Goal: Task Accomplishment & Management: Manage account settings

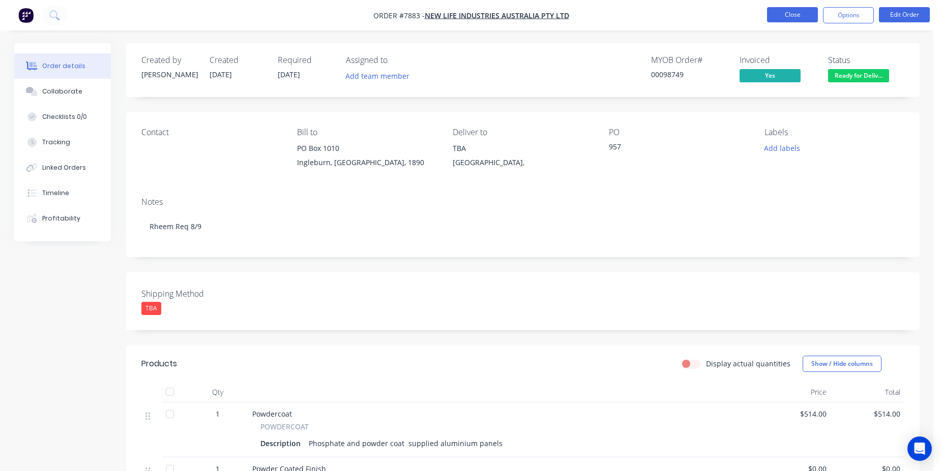
click at [789, 18] on button "Close" at bounding box center [792, 14] width 51 height 15
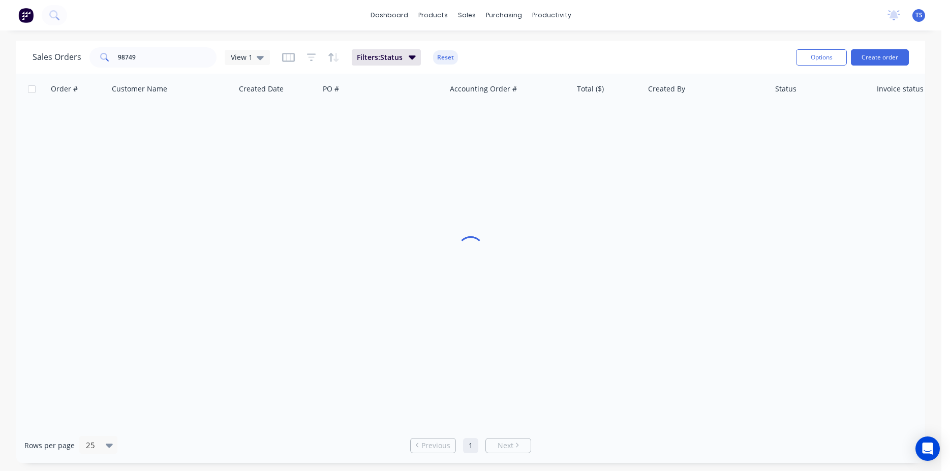
click at [186, 69] on div "Sales Orders 98749 View 1 Filters: Status Reset" at bounding box center [411, 57] width 756 height 25
click at [173, 58] on input "98749" at bounding box center [167, 57] width 99 height 20
paste input "4537780"
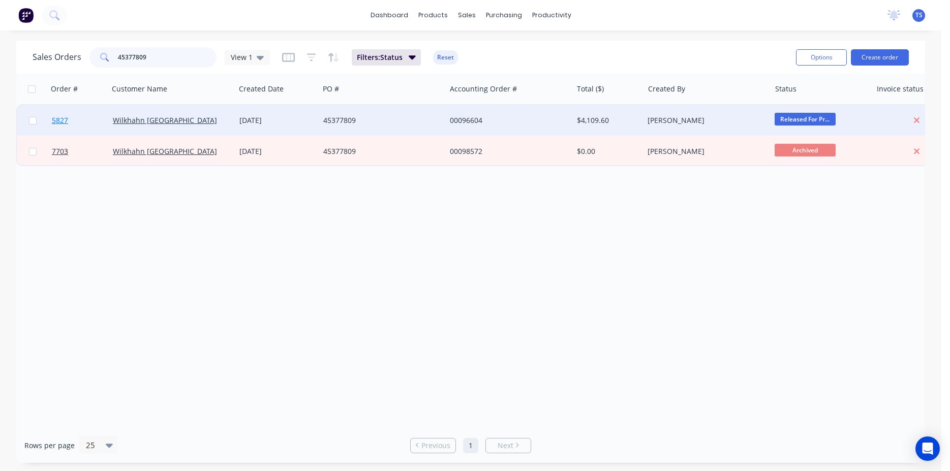
type input "45377809"
click at [81, 126] on link "5827" at bounding box center [82, 120] width 61 height 31
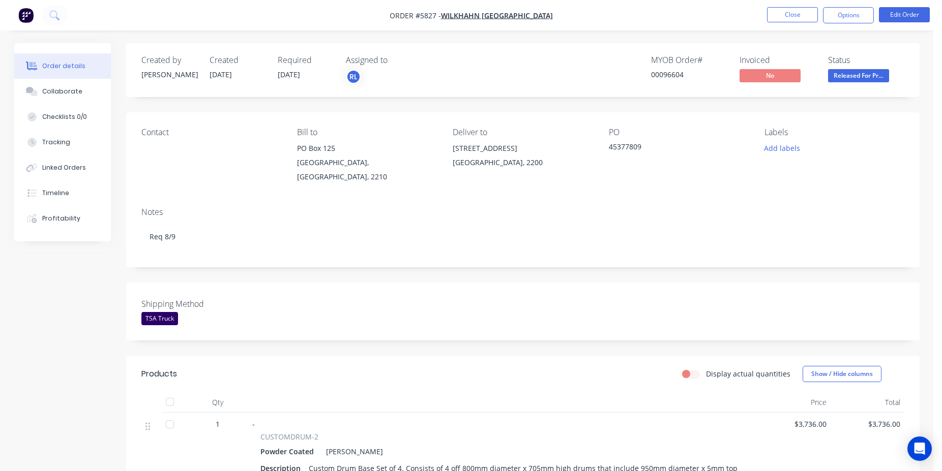
click at [673, 75] on div "00096604" at bounding box center [689, 74] width 76 height 11
copy div "00096604"
click at [803, 16] on button "Close" at bounding box center [792, 14] width 51 height 15
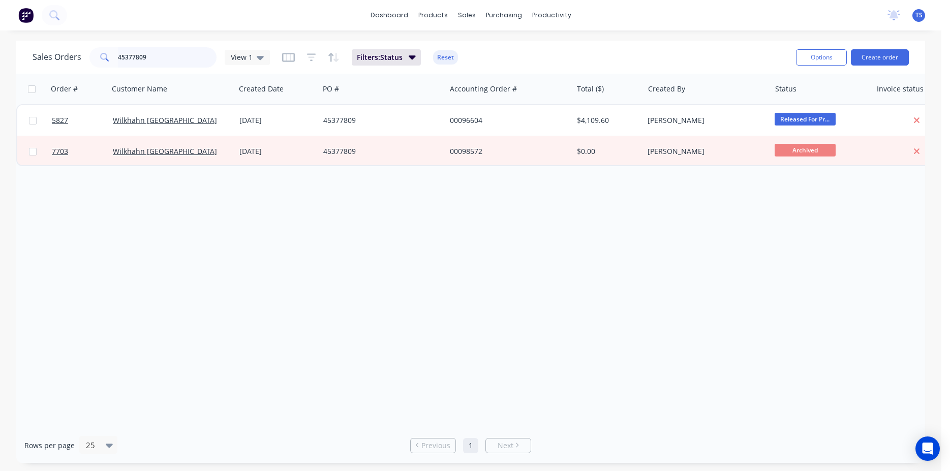
click at [186, 59] on input "45377809" at bounding box center [167, 57] width 99 height 20
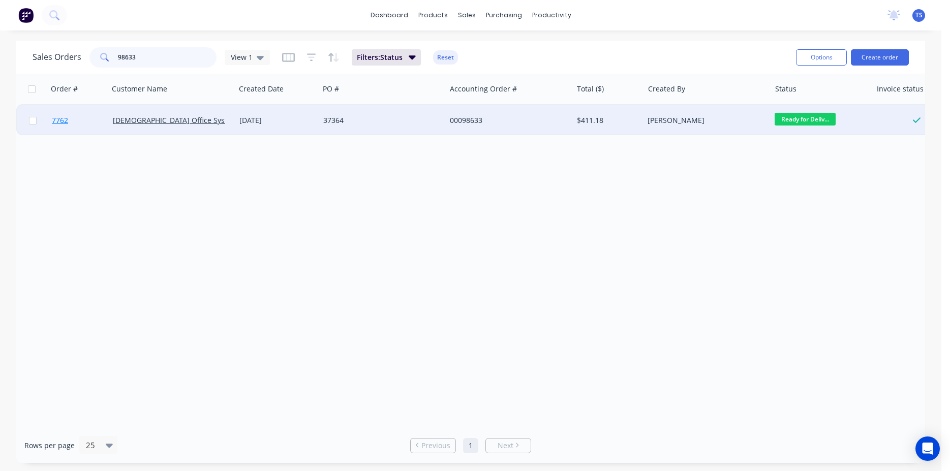
type input "98633"
click at [66, 132] on link "7762" at bounding box center [82, 120] width 61 height 31
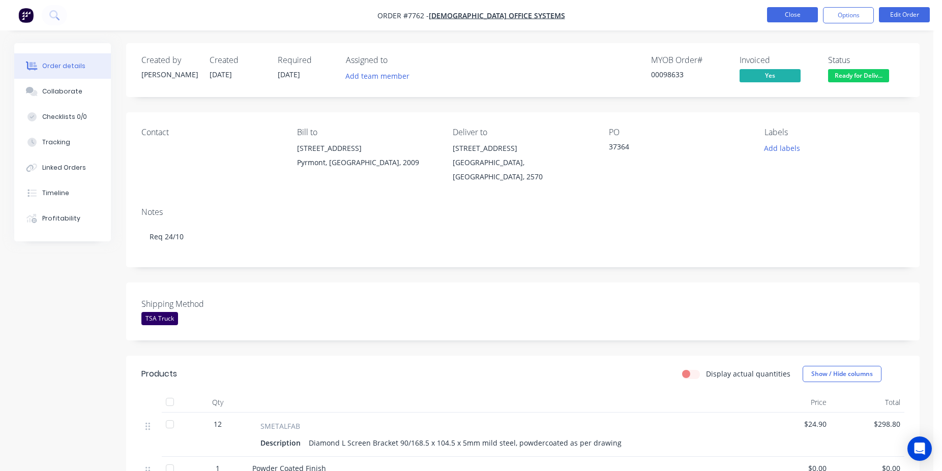
click at [800, 20] on button "Close" at bounding box center [792, 14] width 51 height 15
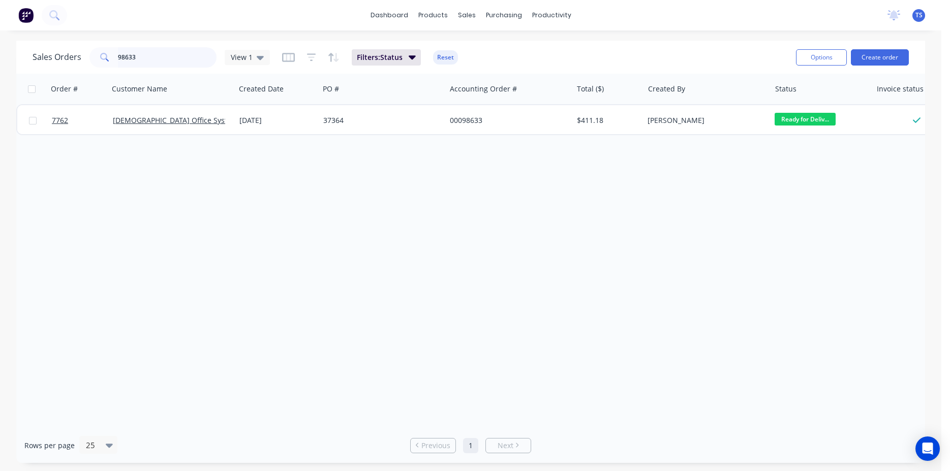
click at [143, 53] on input "98633" at bounding box center [167, 57] width 99 height 20
type input "98820"
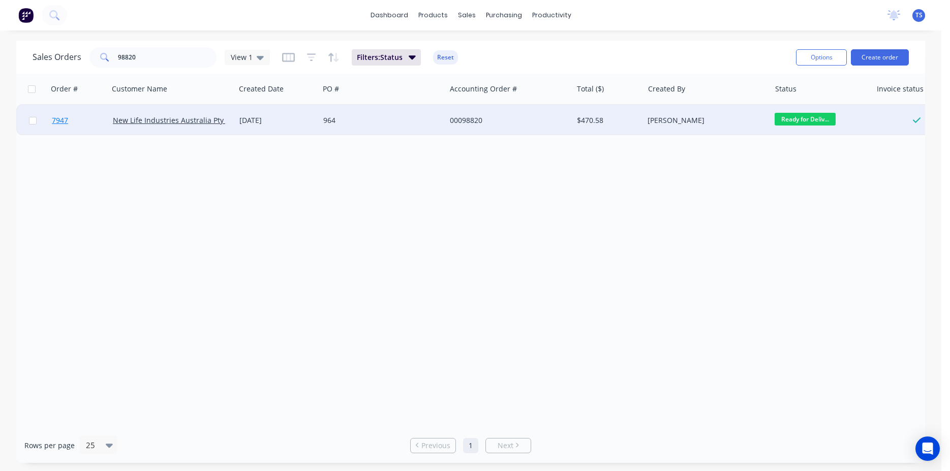
click at [58, 120] on span "7947" at bounding box center [60, 120] width 16 height 10
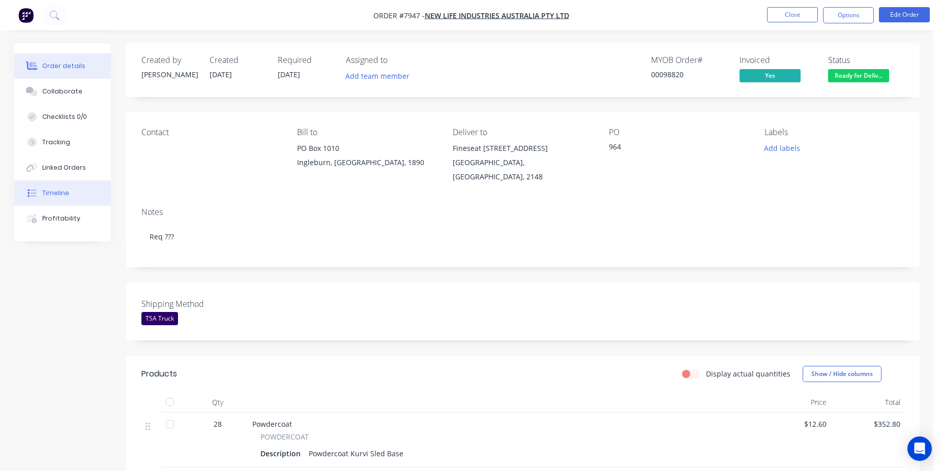
click at [69, 185] on button "Timeline" at bounding box center [62, 193] width 97 height 25
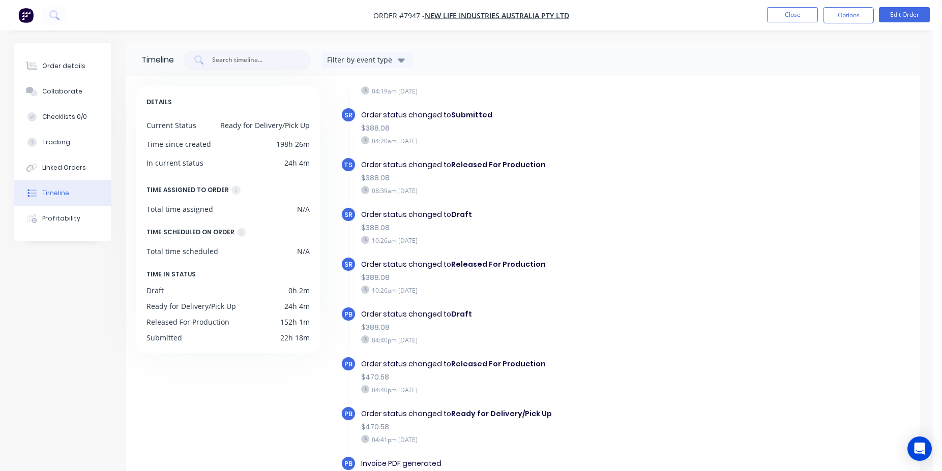
scroll to position [78, 0]
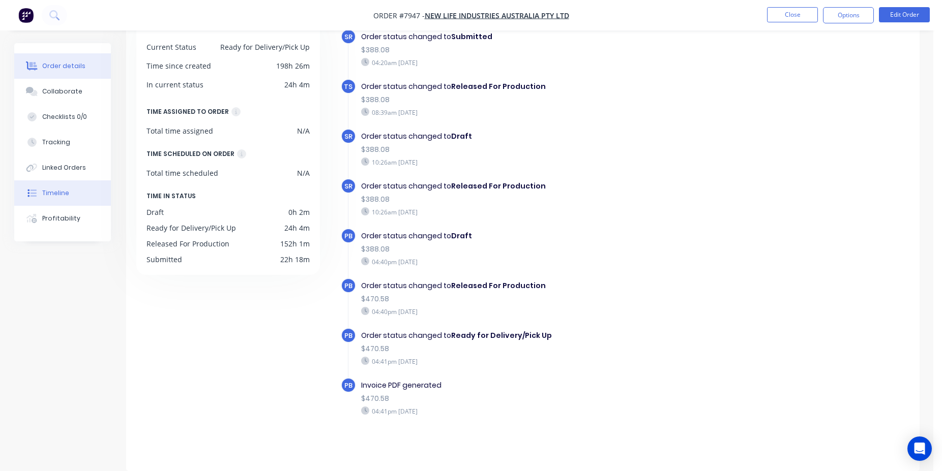
click at [98, 76] on button "Order details" at bounding box center [62, 65] width 97 height 25
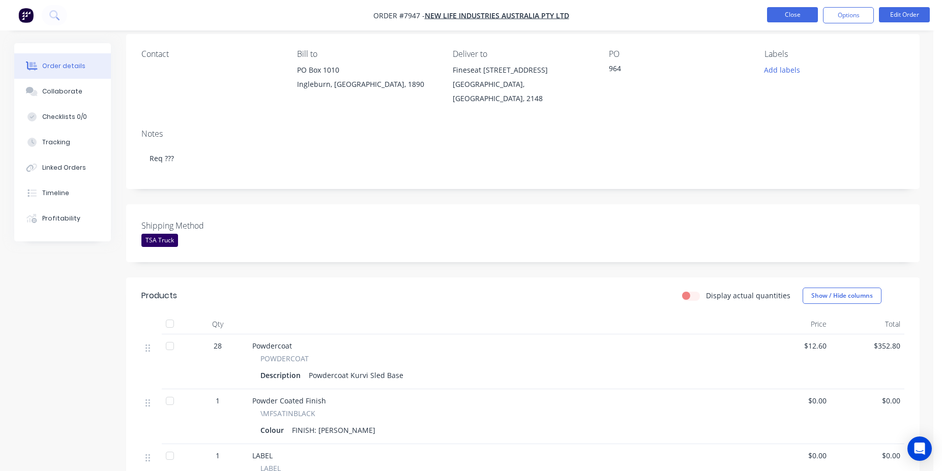
click at [801, 19] on button "Close" at bounding box center [792, 14] width 51 height 15
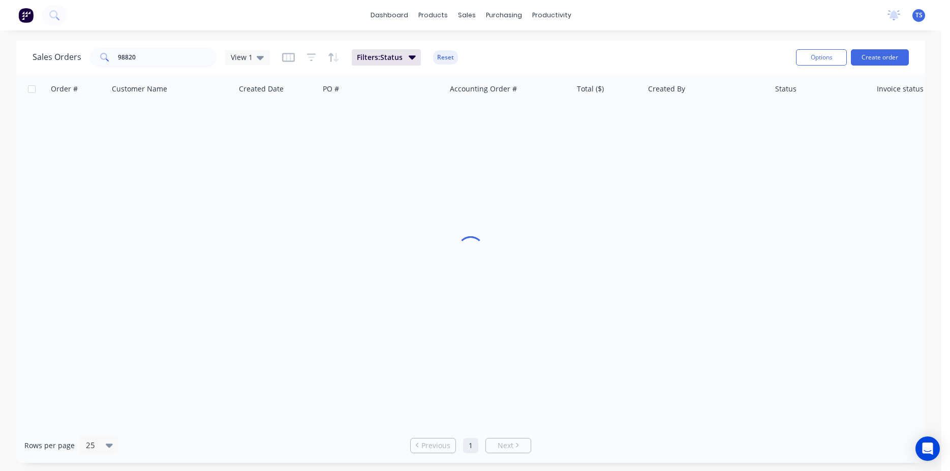
drag, startPoint x: 216, startPoint y: 53, endPoint x: 200, endPoint y: 53, distance: 15.3
click at [215, 53] on div "98820" at bounding box center [153, 57] width 127 height 20
click at [187, 53] on input "98820" at bounding box center [167, 57] width 99 height 20
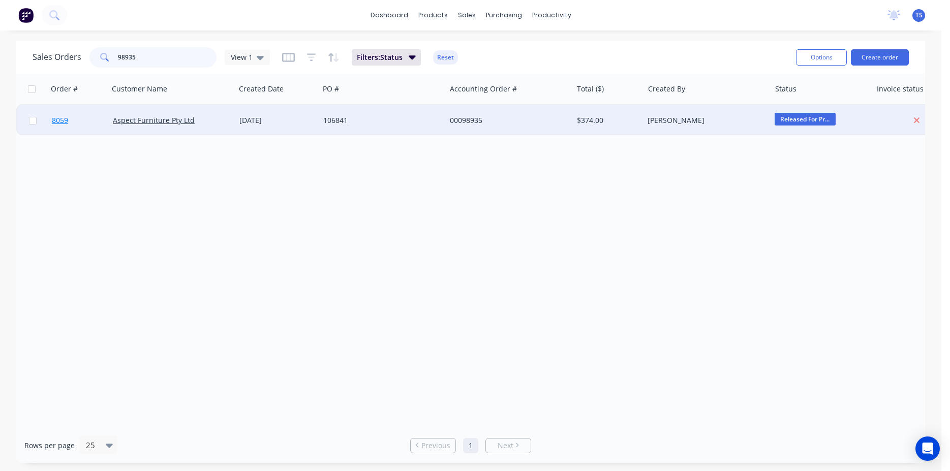
type input "98935"
click at [70, 123] on link "8059" at bounding box center [82, 120] width 61 height 31
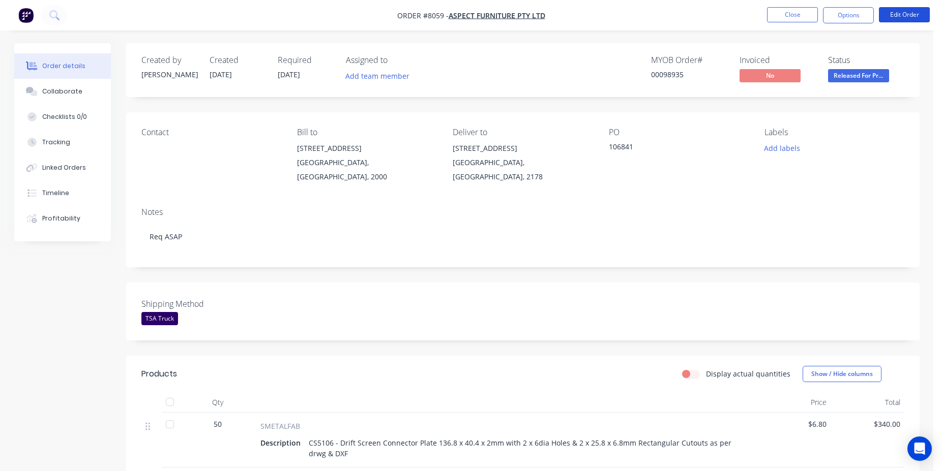
click at [919, 16] on button "Edit Order" at bounding box center [904, 14] width 51 height 15
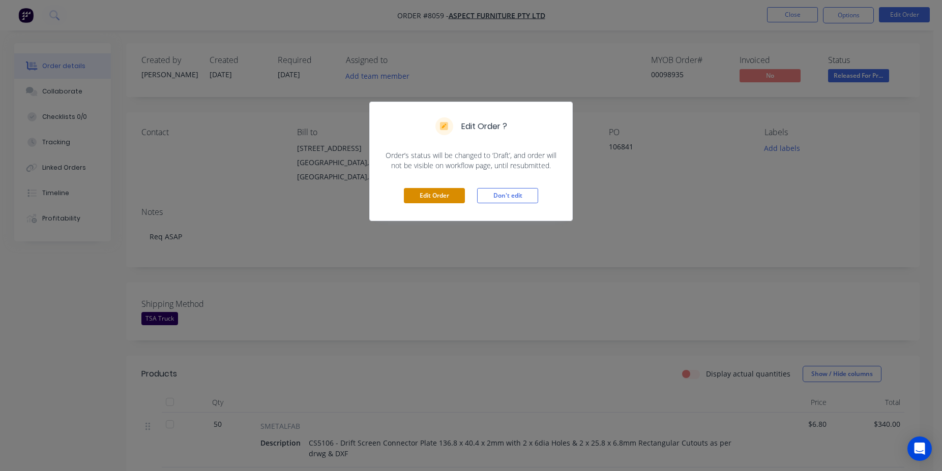
click at [440, 200] on button "Edit Order" at bounding box center [434, 195] width 61 height 15
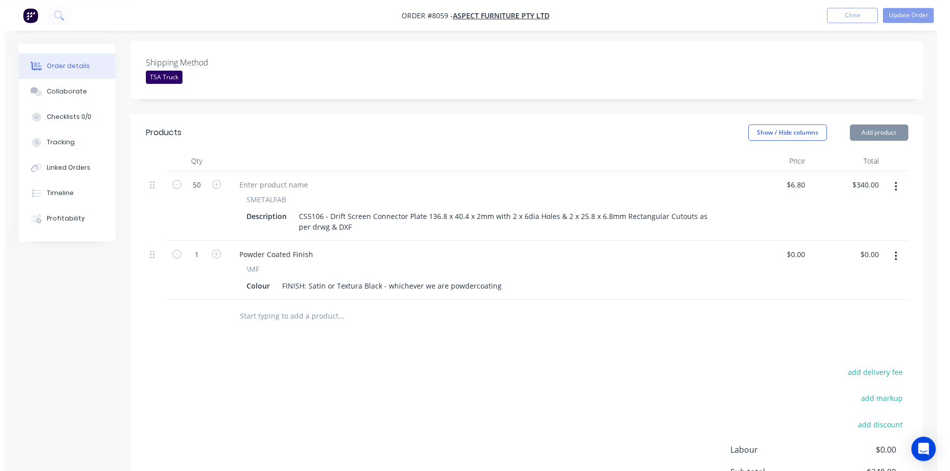
scroll to position [342, 0]
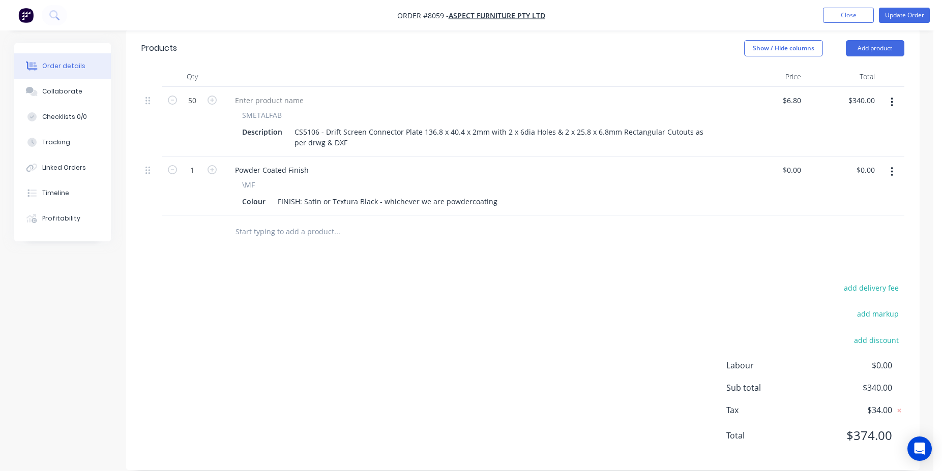
click at [302, 222] on input "text" at bounding box center [336, 232] width 203 height 20
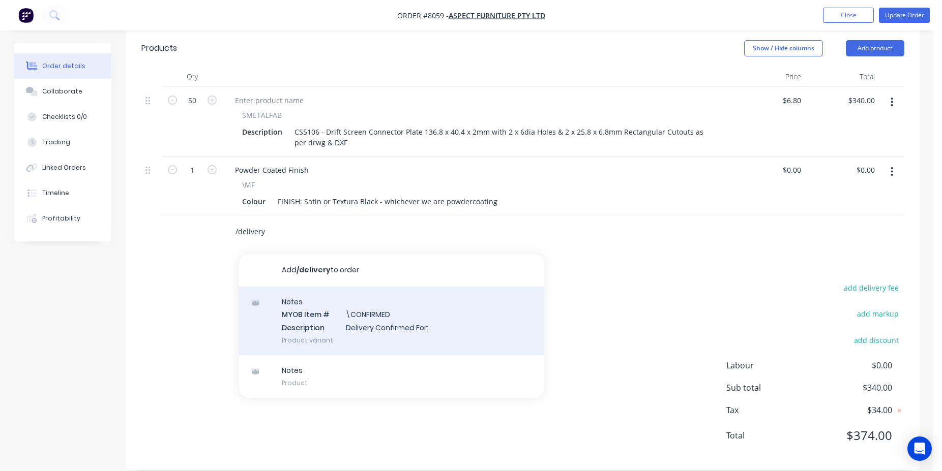
type input "/delivery"
click at [369, 308] on div "Notes MYOB Item # \CONFIRMED Description Delivery Confirmed For: Product variant" at bounding box center [391, 321] width 305 height 69
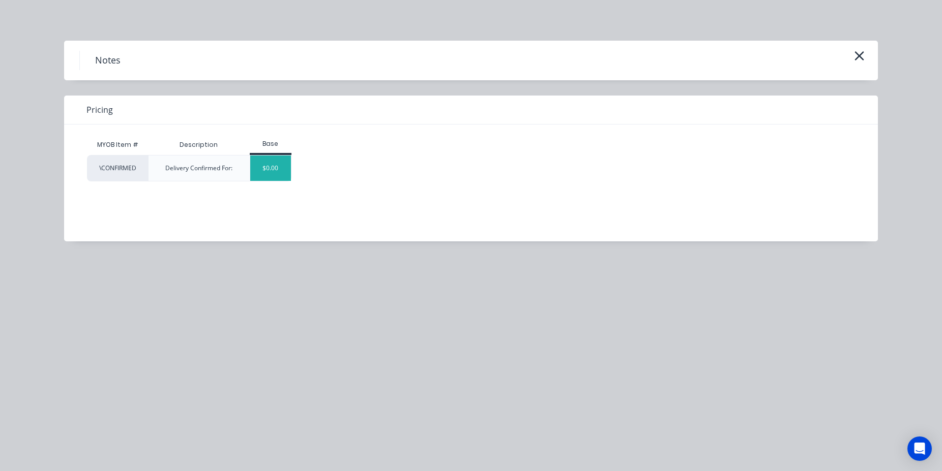
click at [278, 175] on div "$0.00" at bounding box center [270, 168] width 41 height 25
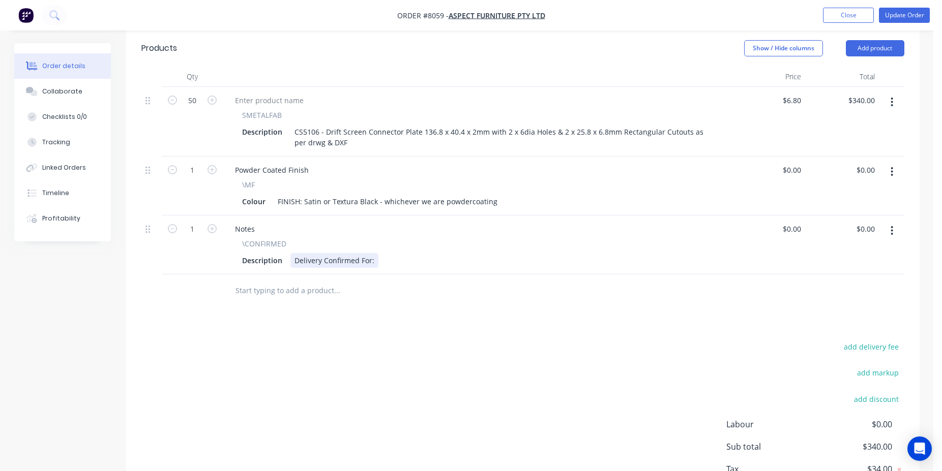
click at [373, 253] on div "Delivery Confirmed For:" at bounding box center [334, 260] width 88 height 15
click at [872, 40] on button "Add product" at bounding box center [875, 48] width 58 height 16
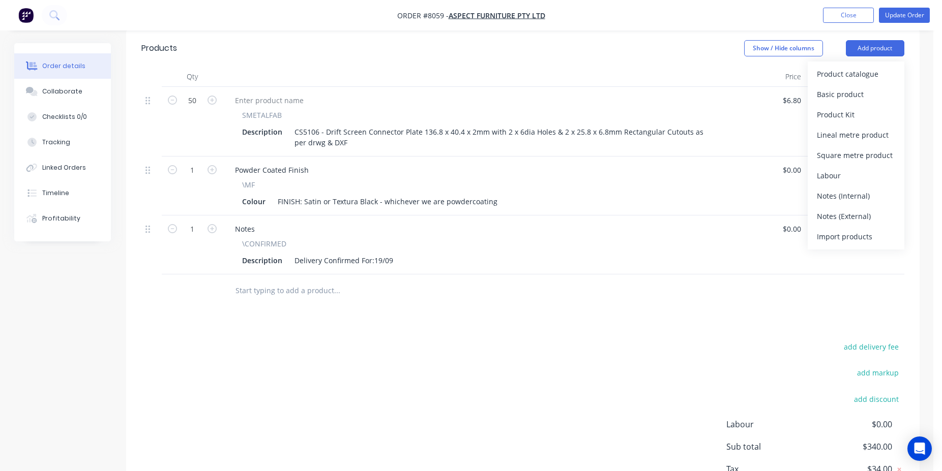
click at [720, 70] on div at bounding box center [477, 77] width 509 height 20
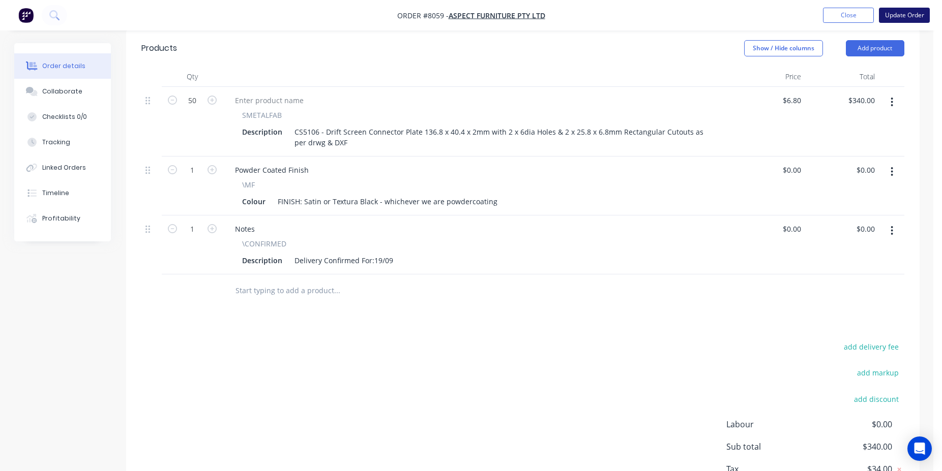
click at [909, 19] on button "Update Order" at bounding box center [904, 15] width 51 height 15
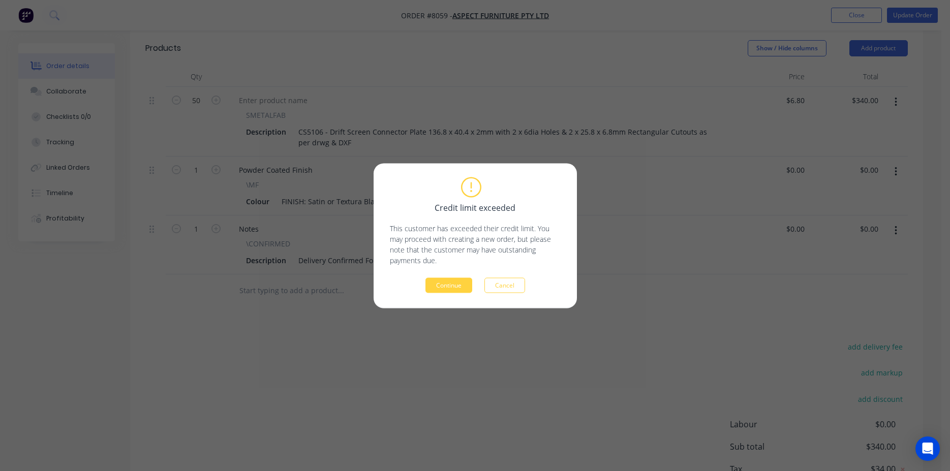
click at [431, 294] on div "Credit limit exceeded This customer has exceeded their credit limit. You may pr…" at bounding box center [475, 235] width 203 height 145
click at [439, 286] on button "Continue" at bounding box center [449, 285] width 47 height 15
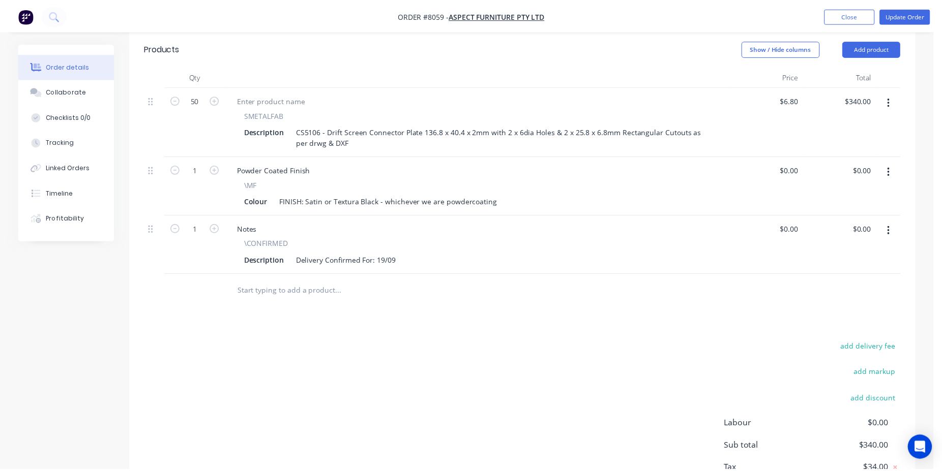
scroll to position [266, 0]
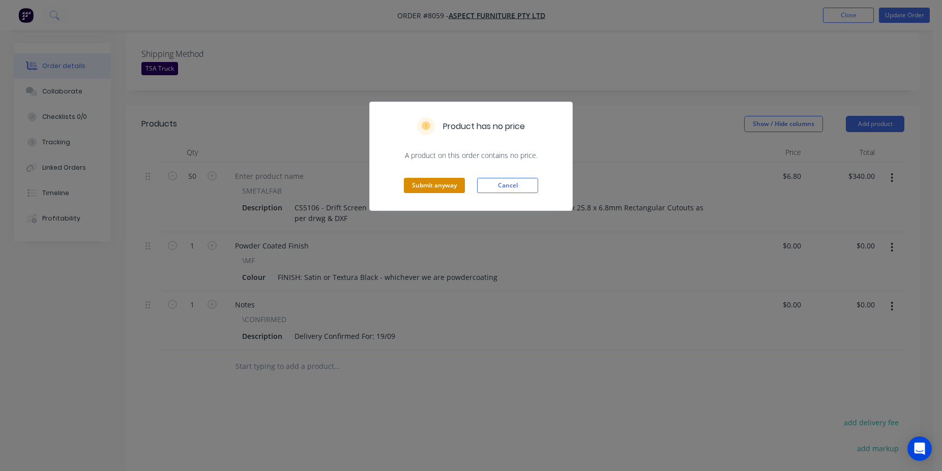
click at [426, 179] on button "Submit anyway" at bounding box center [434, 185] width 61 height 15
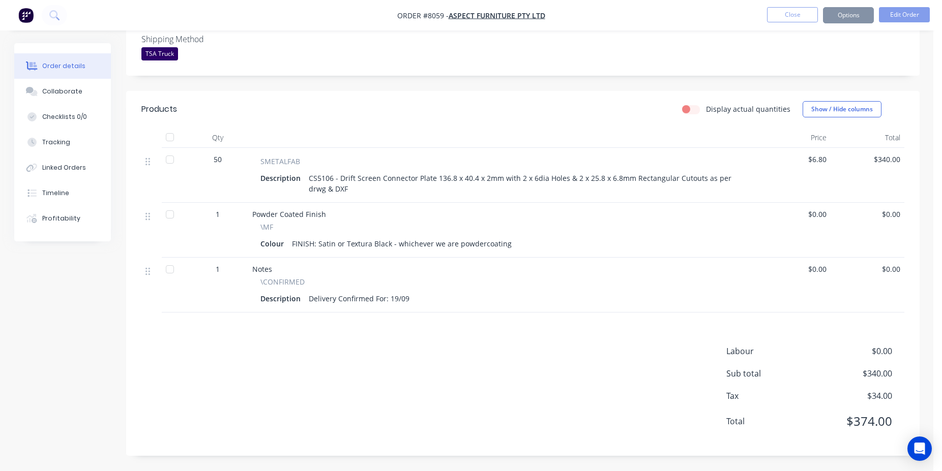
scroll to position [255, 0]
